Goal: Task Accomplishment & Management: Manage account settings

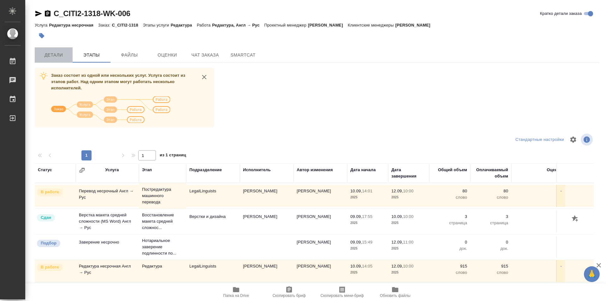
click at [52, 54] on span "Детали" at bounding box center [53, 55] width 30 height 8
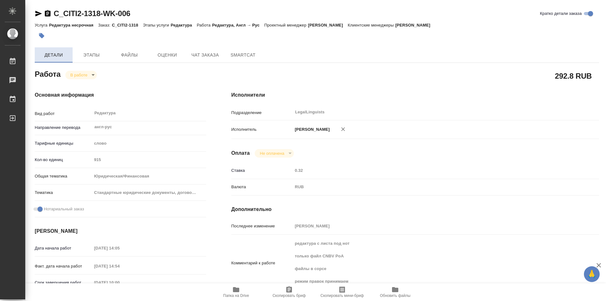
type textarea "x"
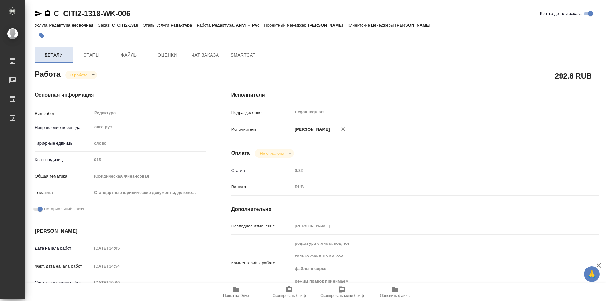
type textarea "x"
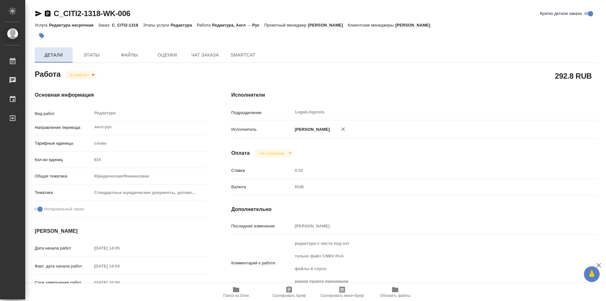
type textarea "x"
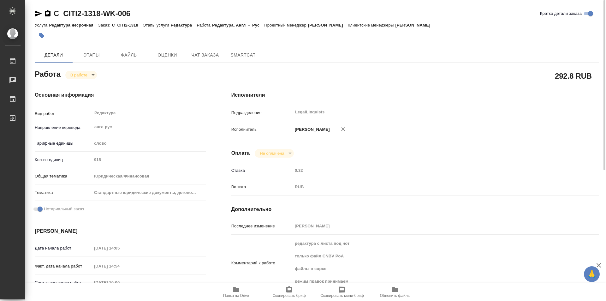
click at [46, 14] on icon "button" at bounding box center [48, 13] width 6 height 6
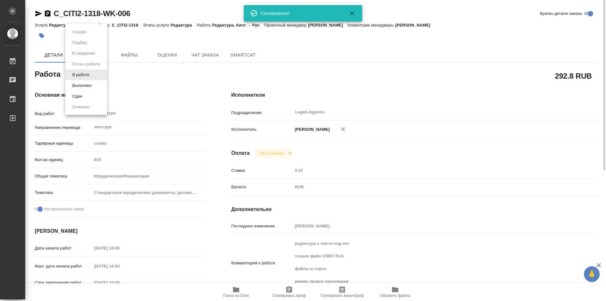
click at [93, 75] on body "🙏 .cls-1 fill:#fff; AWATERA Kozinets Larisa Работы 0 Чаты График Выйти C_CITI2-…" at bounding box center [303, 150] width 606 height 301
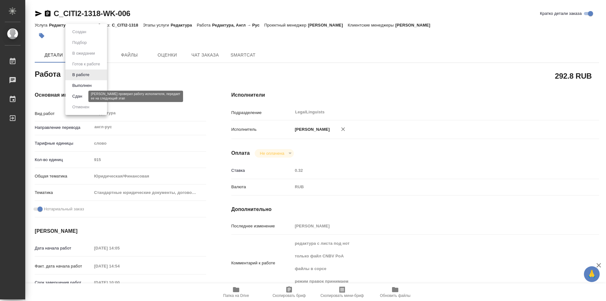
click at [73, 96] on button "Сдан" at bounding box center [77, 96] width 14 height 7
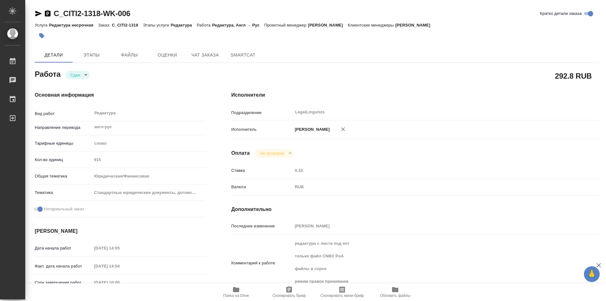
type textarea "x"
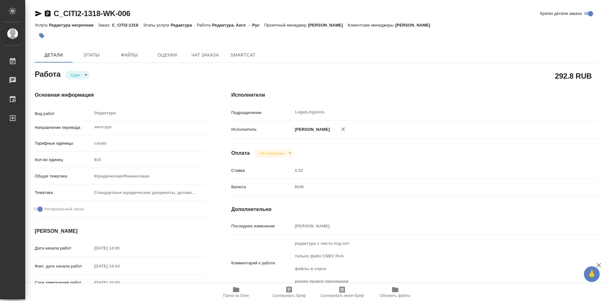
type textarea "x"
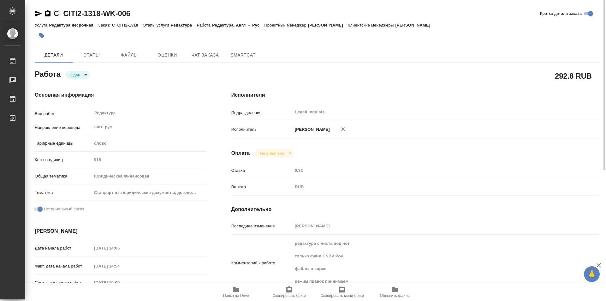
type textarea "x"
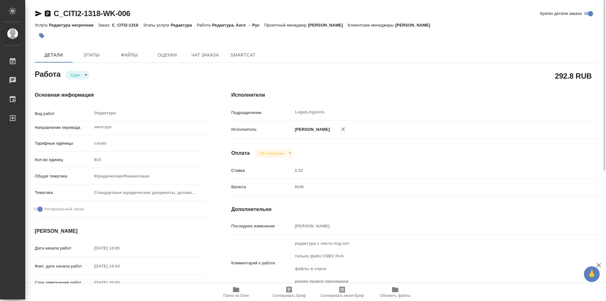
click at [45, 11] on icon "button" at bounding box center [48, 13] width 6 height 6
type textarea "x"
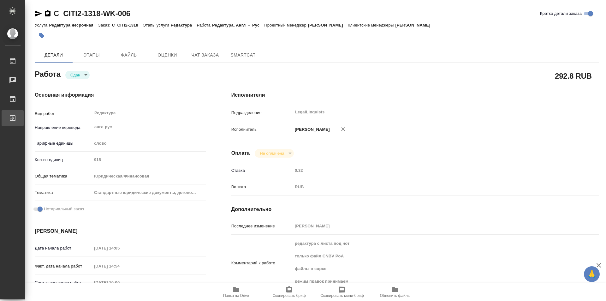
type textarea "x"
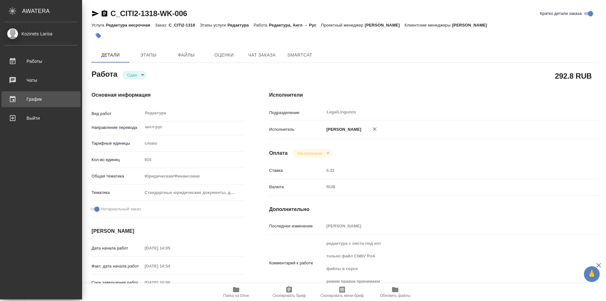
type textarea "x"
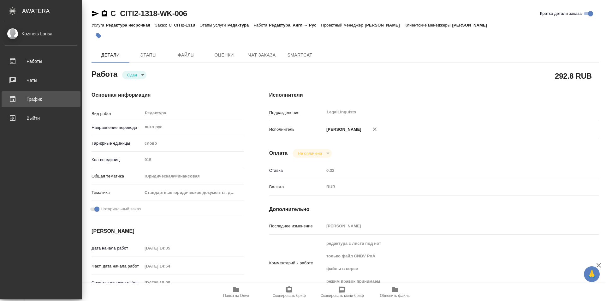
click at [43, 100] on div "График" at bounding box center [41, 98] width 73 height 9
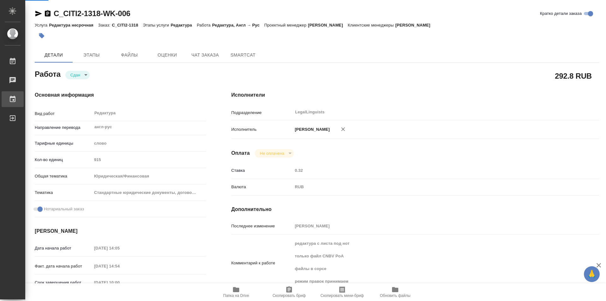
type textarea "x"
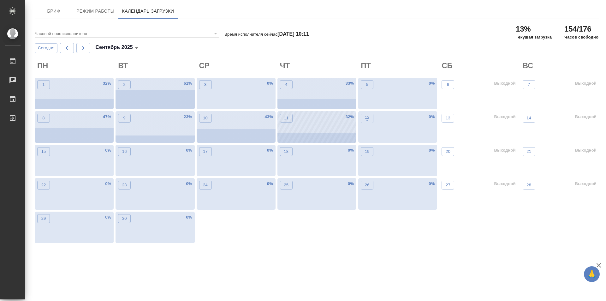
click at [317, 122] on div "11 32 %" at bounding box center [316, 127] width 79 height 32
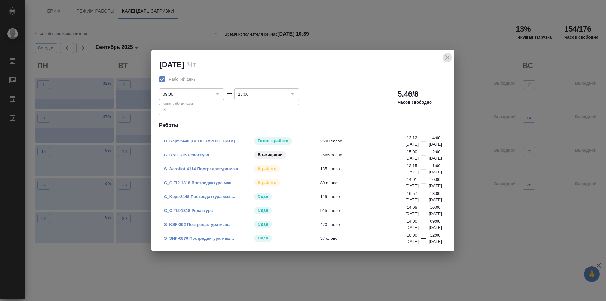
click at [447, 56] on icon "close" at bounding box center [447, 58] width 8 height 8
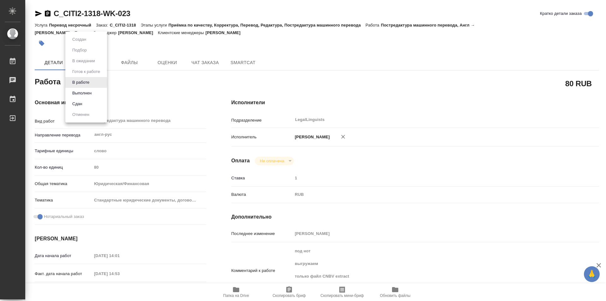
click at [96, 83] on body "🙏 .cls-1 fill:#fff; AWATERA Kozinets Larisa Работы Чаты График Выйти C_CITI2-13…" at bounding box center [303, 150] width 606 height 301
click at [80, 102] on button "Сдан" at bounding box center [77, 103] width 14 height 7
type textarea "x"
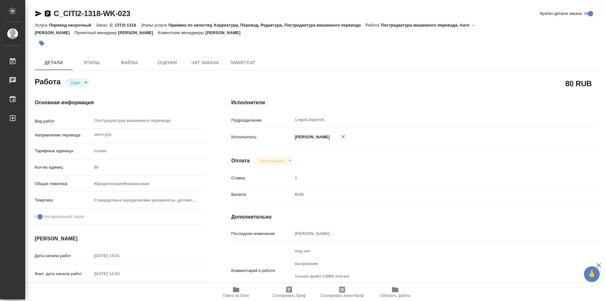
type textarea "x"
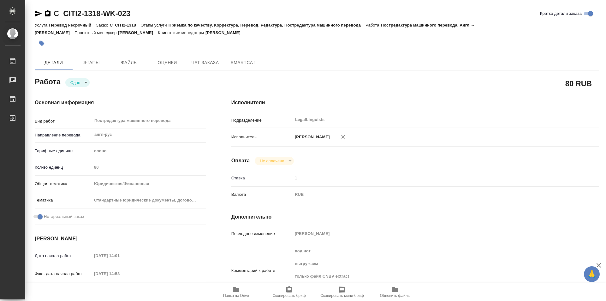
type textarea "x"
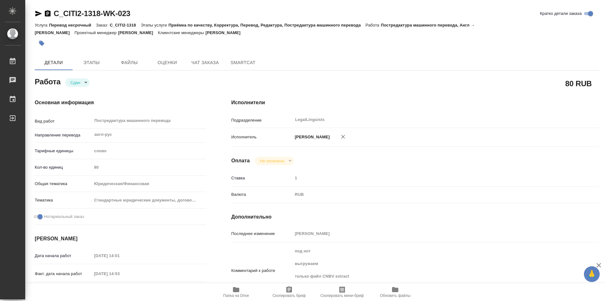
type textarea "x"
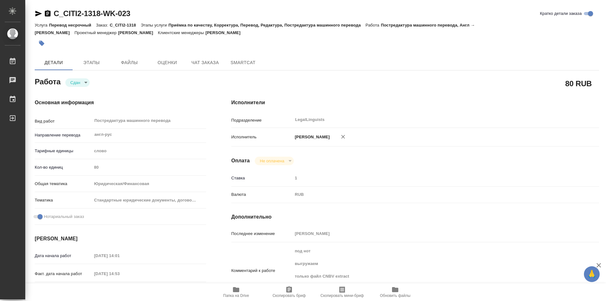
type textarea "x"
click at [47, 12] on icon "button" at bounding box center [48, 13] width 6 height 6
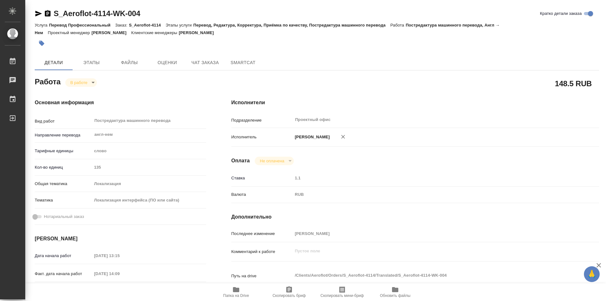
click at [95, 80] on body "🙏 .cls-1 fill:#fff; AWATERA Kozinets Larisa Работы 0 Чаты График Выйти S_Aerofl…" at bounding box center [303, 150] width 606 height 301
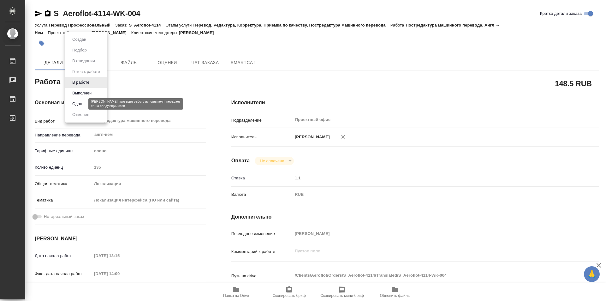
click at [75, 103] on button "Сдан" at bounding box center [77, 103] width 14 height 7
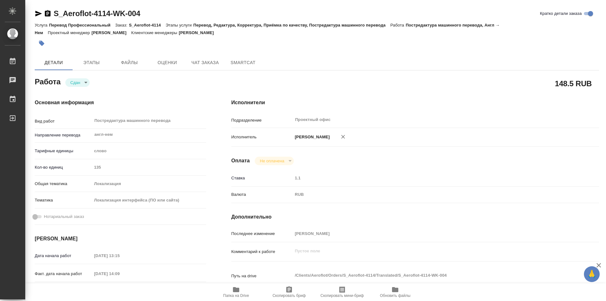
type textarea "x"
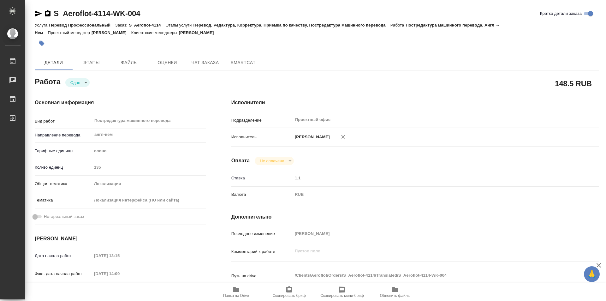
type textarea "x"
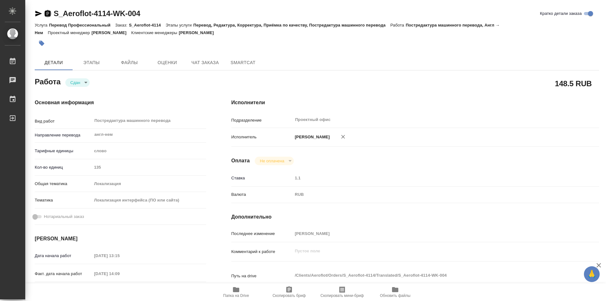
click at [49, 13] on icon "button" at bounding box center [48, 13] width 6 height 6
